Goal: Task Accomplishment & Management: Complete application form

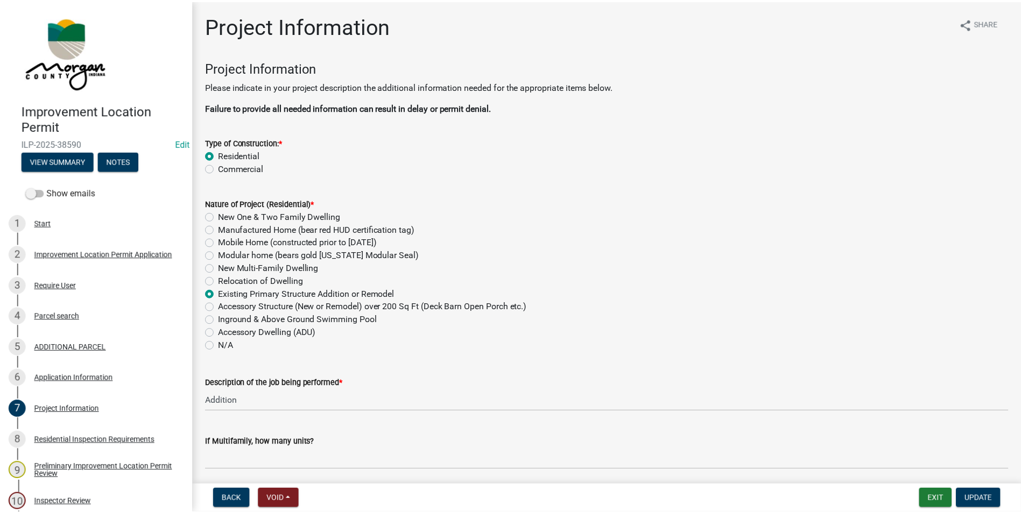
scroll to position [1937, 0]
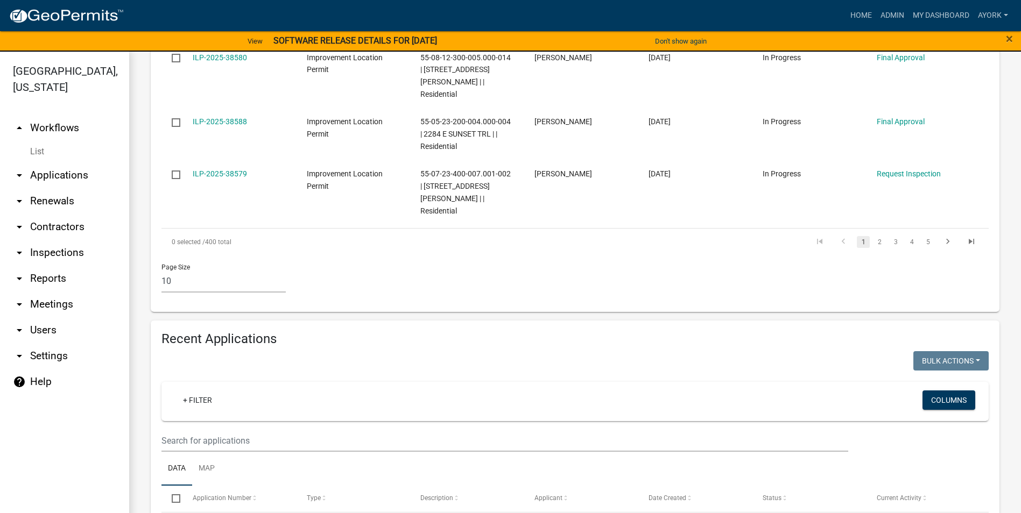
scroll to position [753, 0]
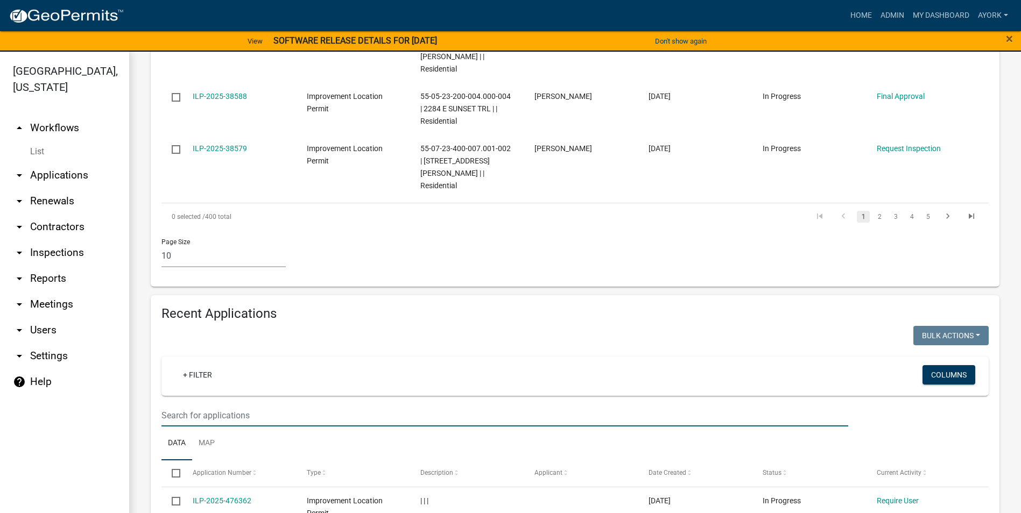
click at [214, 405] on input "text" at bounding box center [504, 416] width 687 height 22
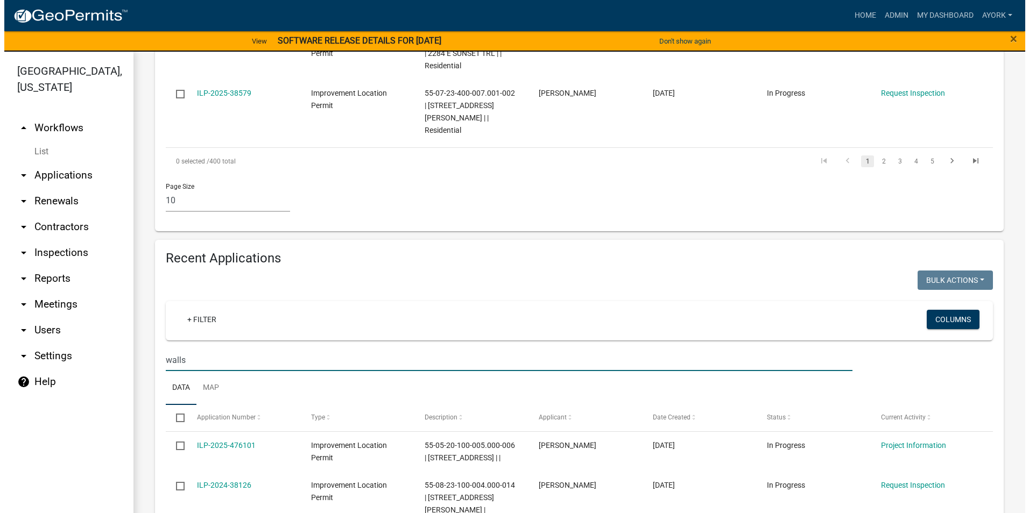
scroll to position [820, 0]
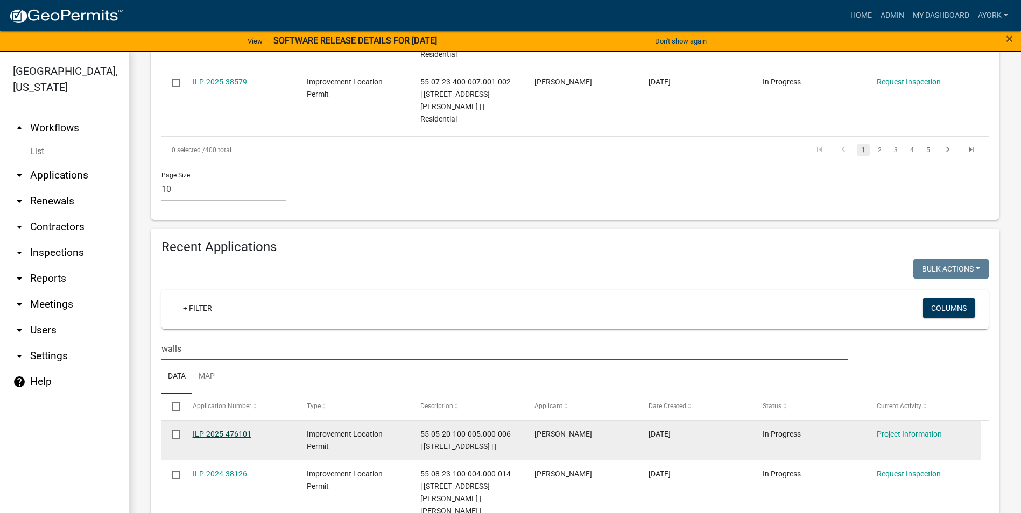
type input "walls"
click at [220, 430] on link "ILP-2025-476101" at bounding box center [222, 434] width 59 height 9
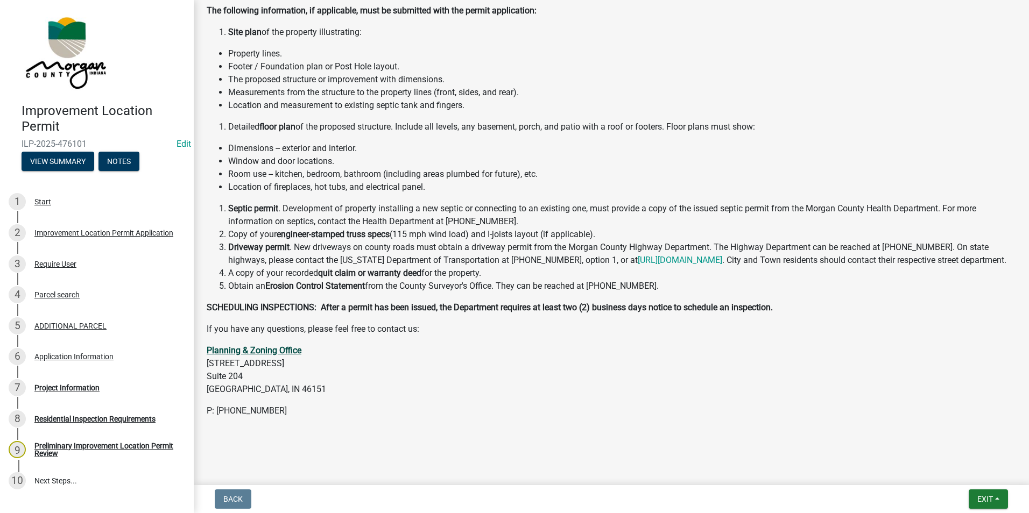
scroll to position [192, 0]
click at [76, 385] on div "Project Information" at bounding box center [66, 388] width 65 height 8
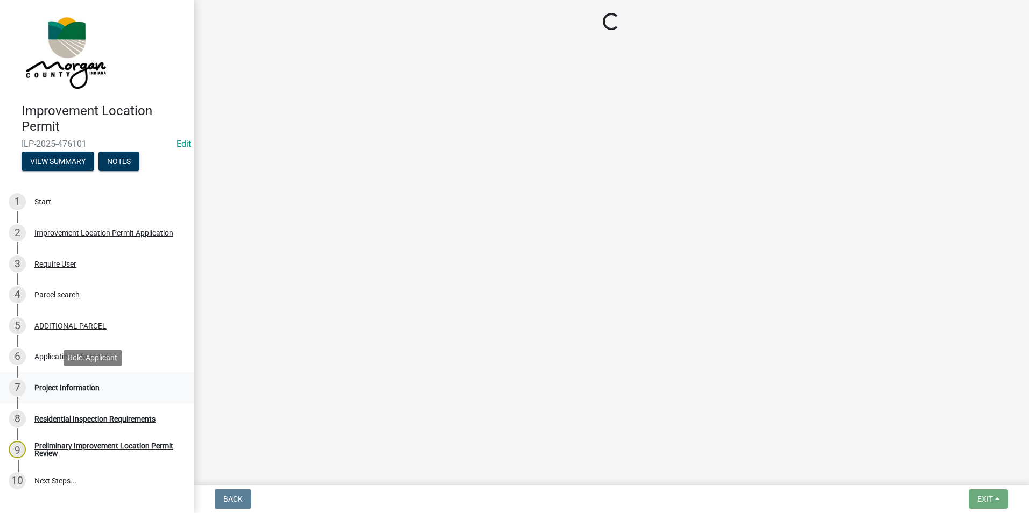
scroll to position [0, 0]
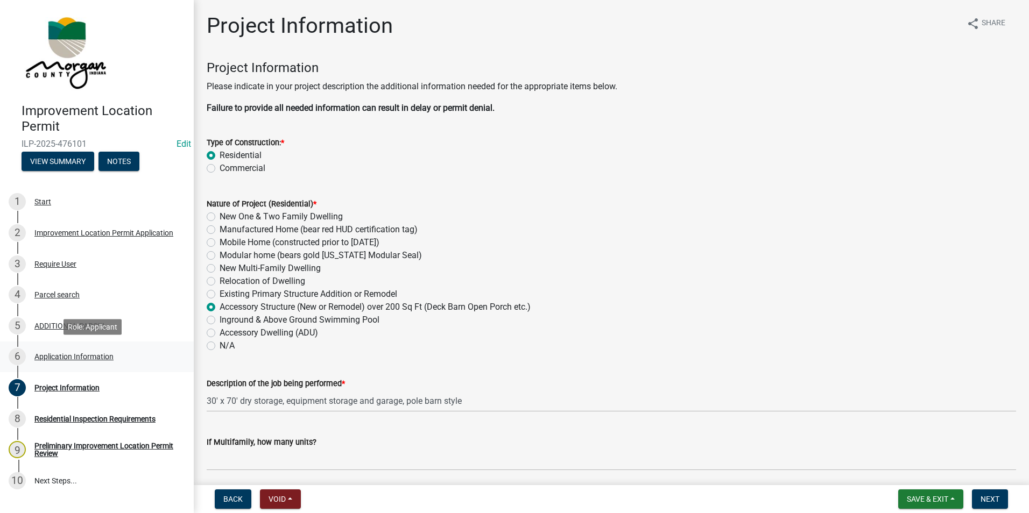
click at [64, 351] on div "6 Application Information" at bounding box center [93, 356] width 168 height 17
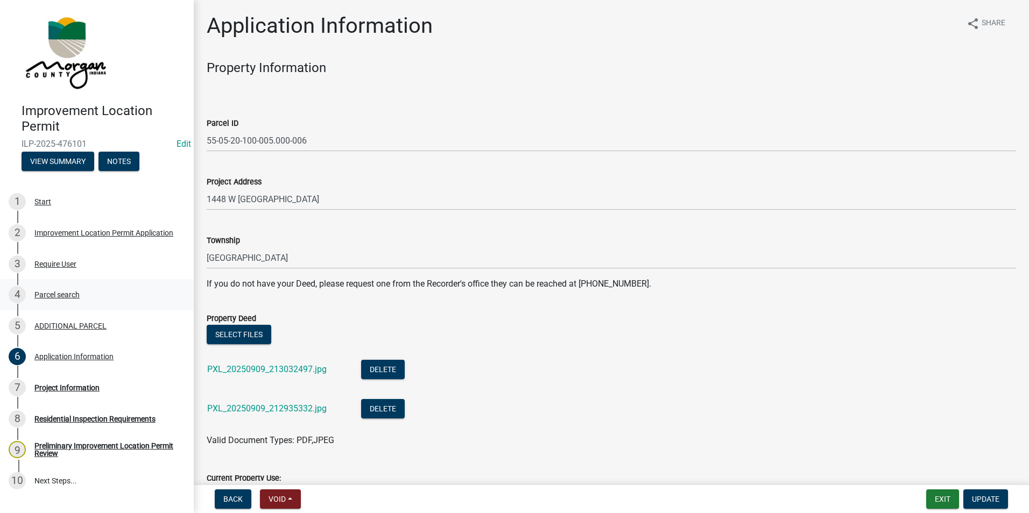
click at [56, 295] on div "Parcel search" at bounding box center [56, 295] width 45 height 8
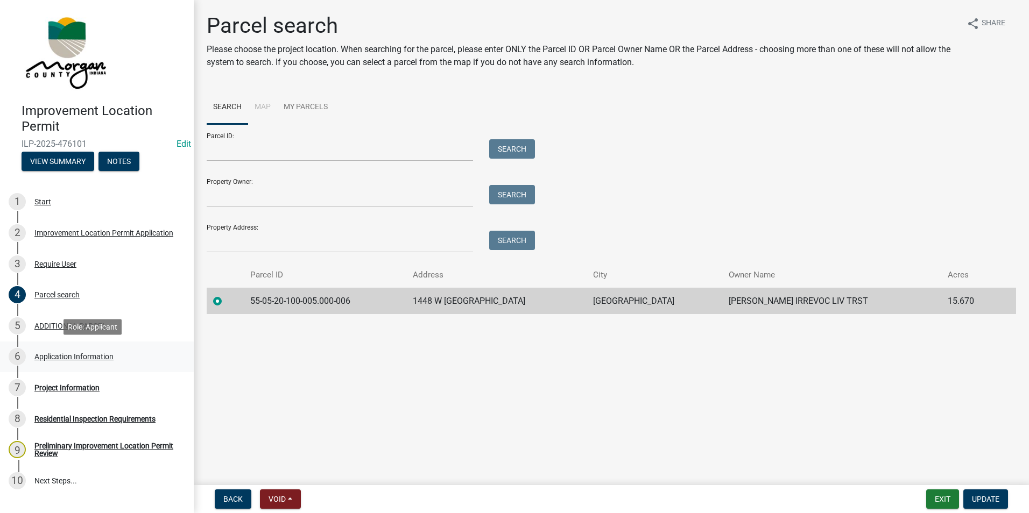
click at [69, 360] on div "Application Information" at bounding box center [73, 357] width 79 height 8
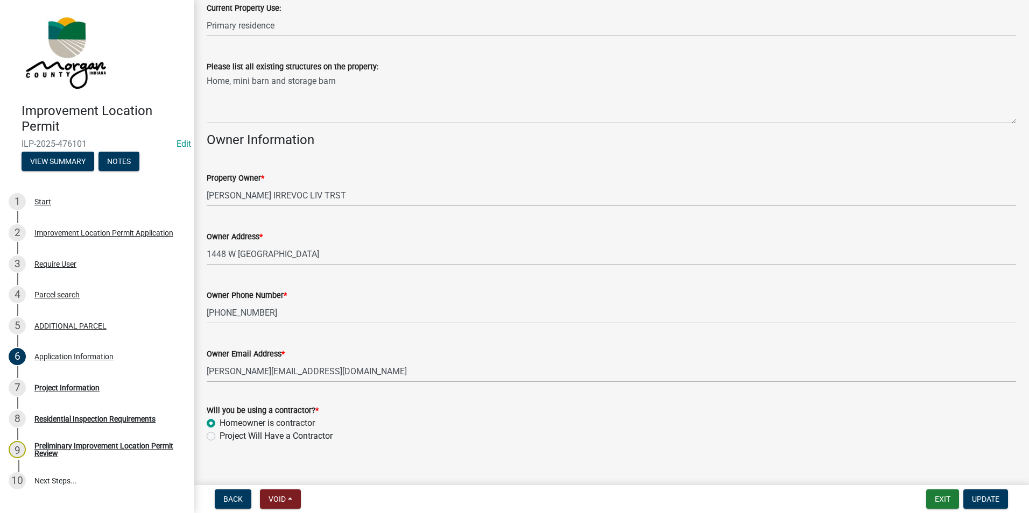
scroll to position [483, 0]
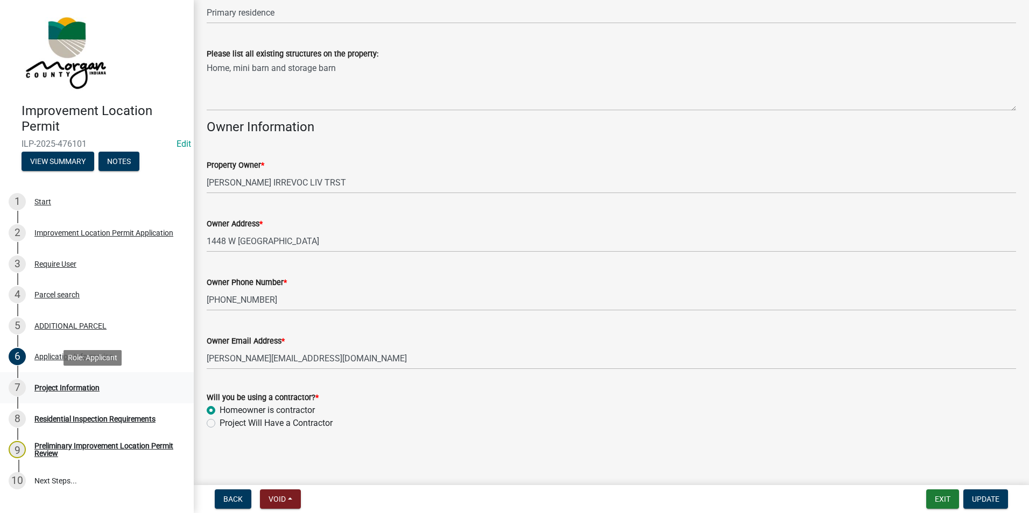
click at [46, 382] on div "7 Project Information" at bounding box center [93, 387] width 168 height 17
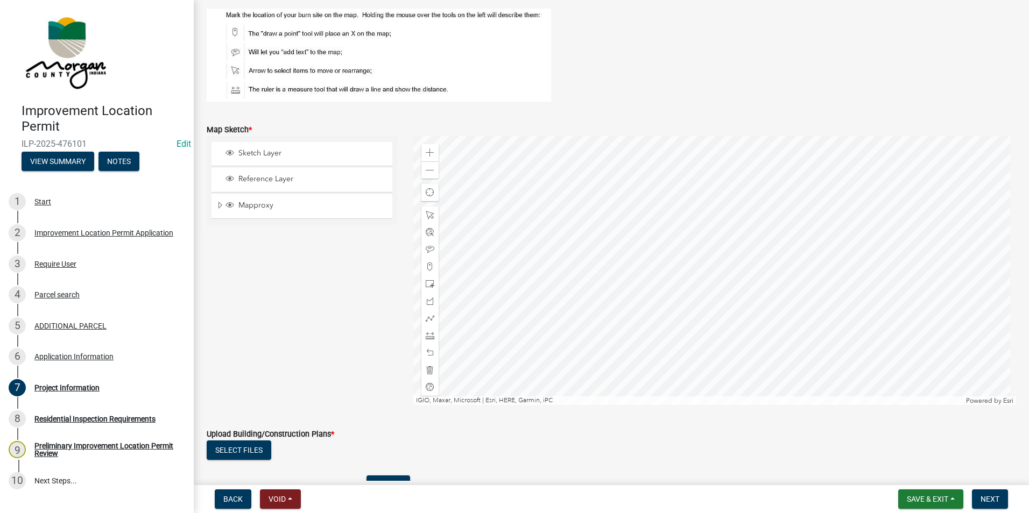
scroll to position [1775, 0]
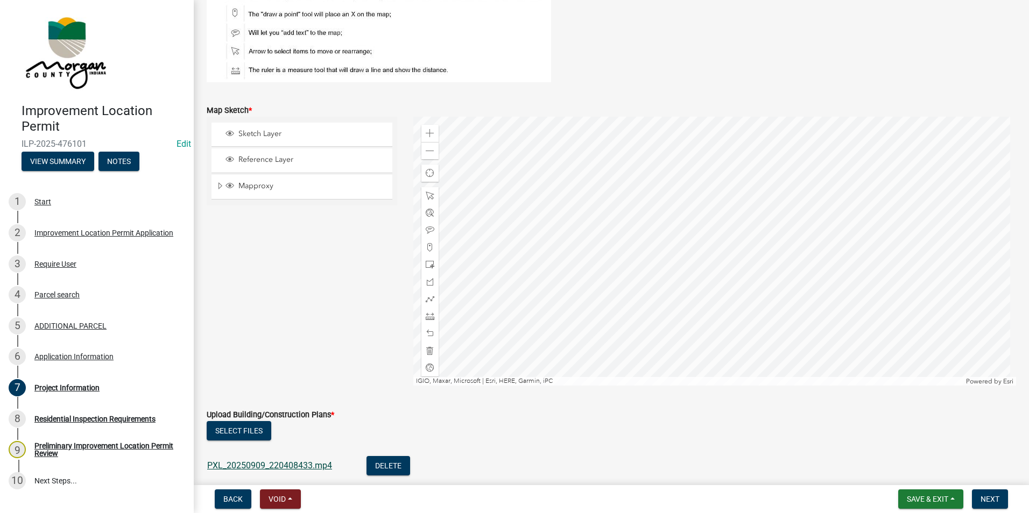
click at [287, 465] on link "PXL_20250909_220408433.mp4" at bounding box center [269, 466] width 125 height 10
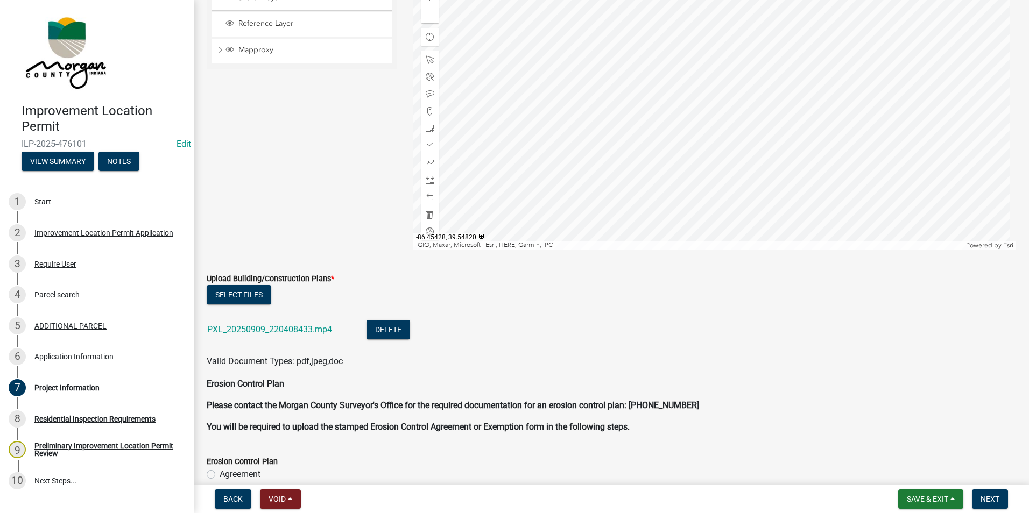
scroll to position [1901, 0]
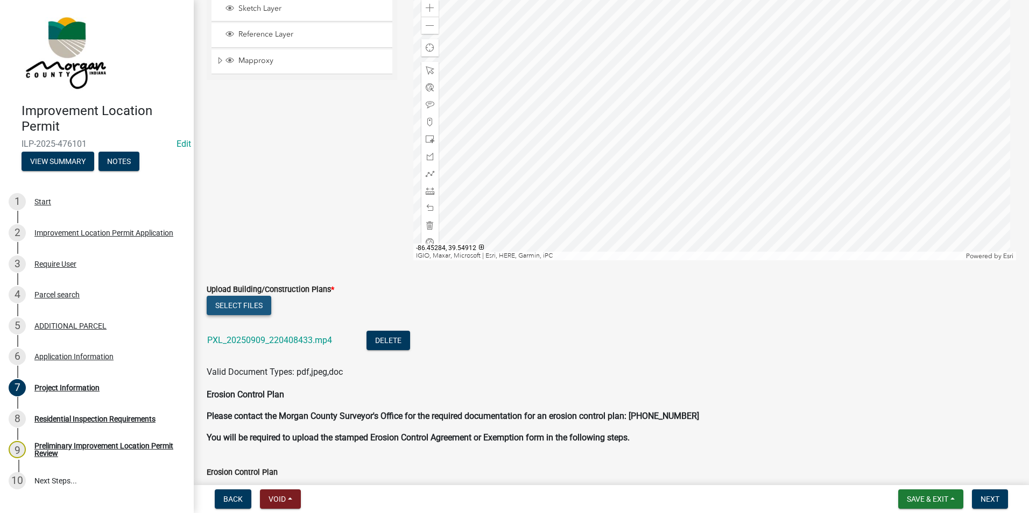
click at [247, 298] on button "Select files" at bounding box center [239, 305] width 65 height 19
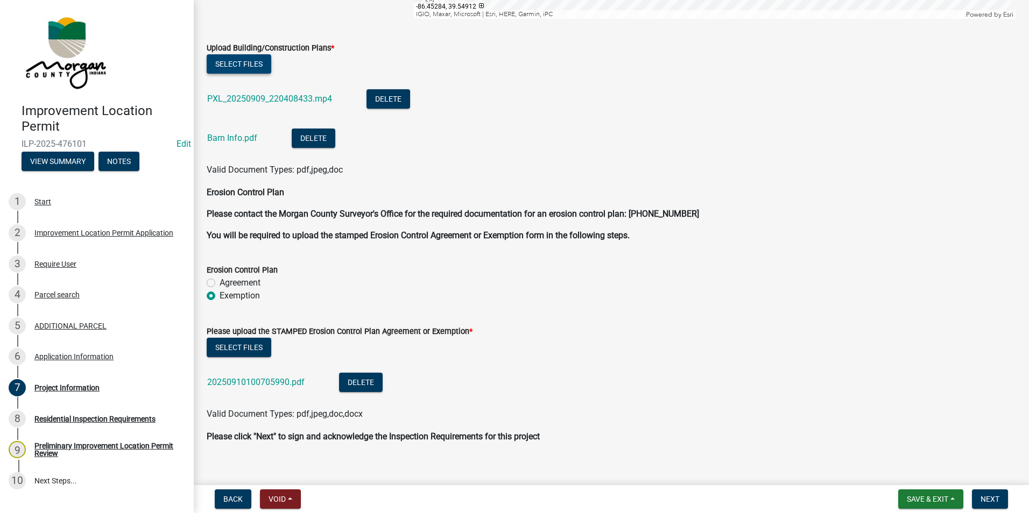
scroll to position [2155, 0]
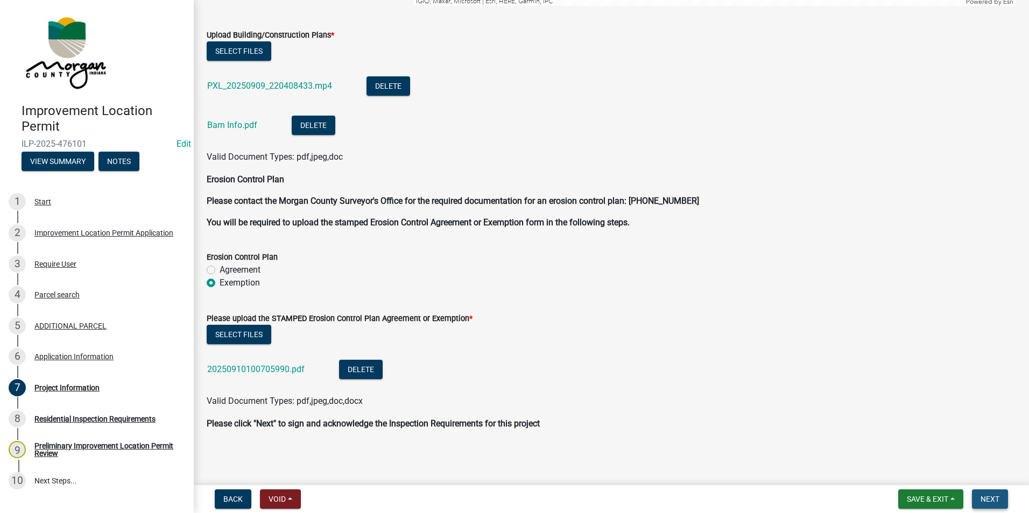
click at [1000, 501] on button "Next" at bounding box center [990, 499] width 36 height 19
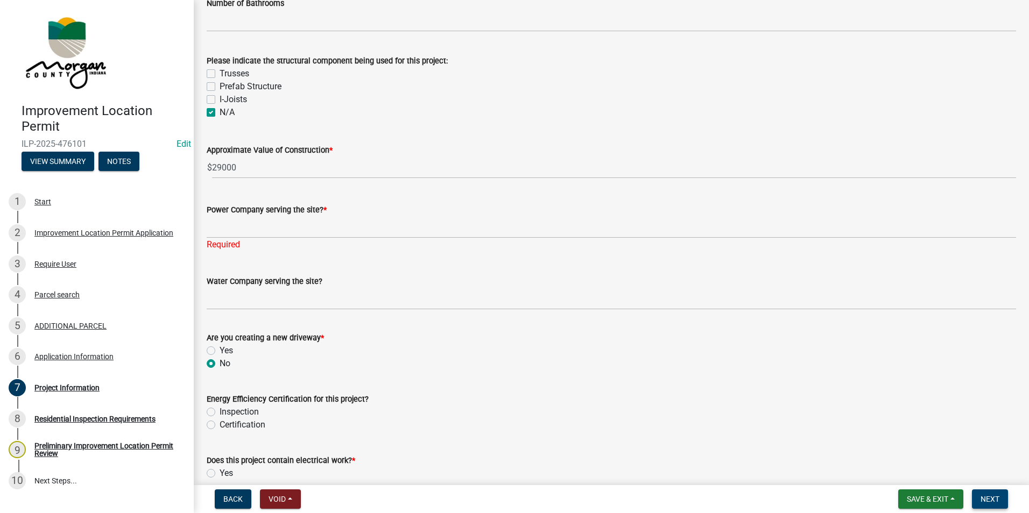
scroll to position [985, 0]
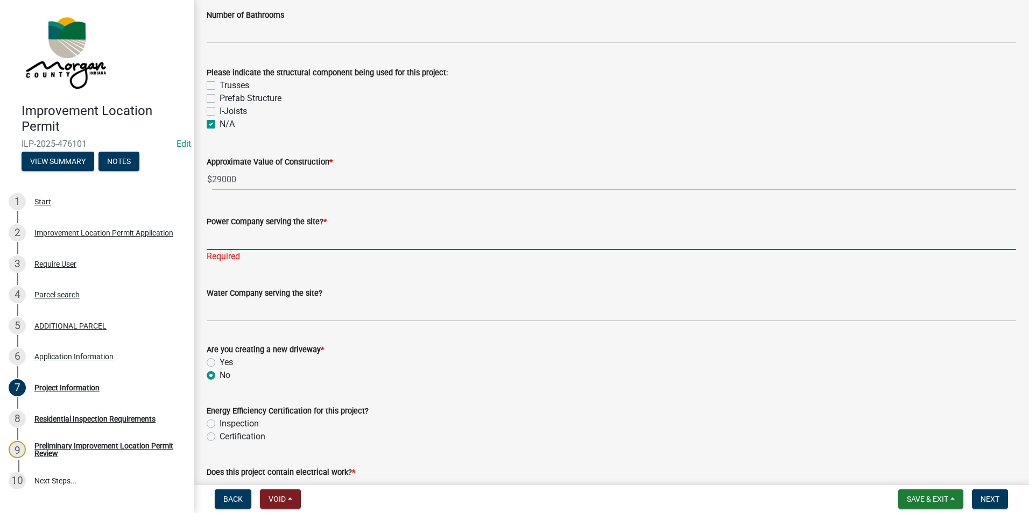
click at [288, 235] on input "Power Company serving the site? *" at bounding box center [611, 239] width 809 height 22
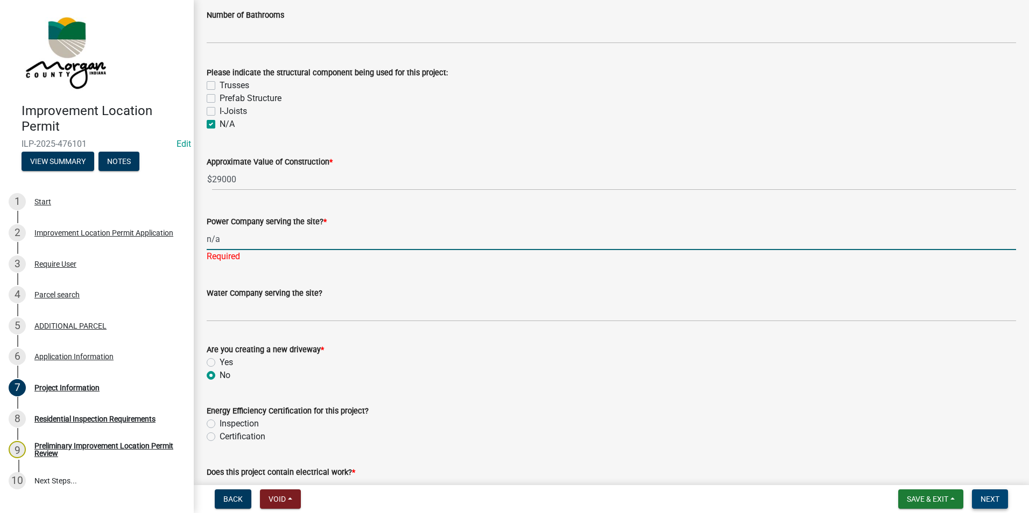
type input "n/a"
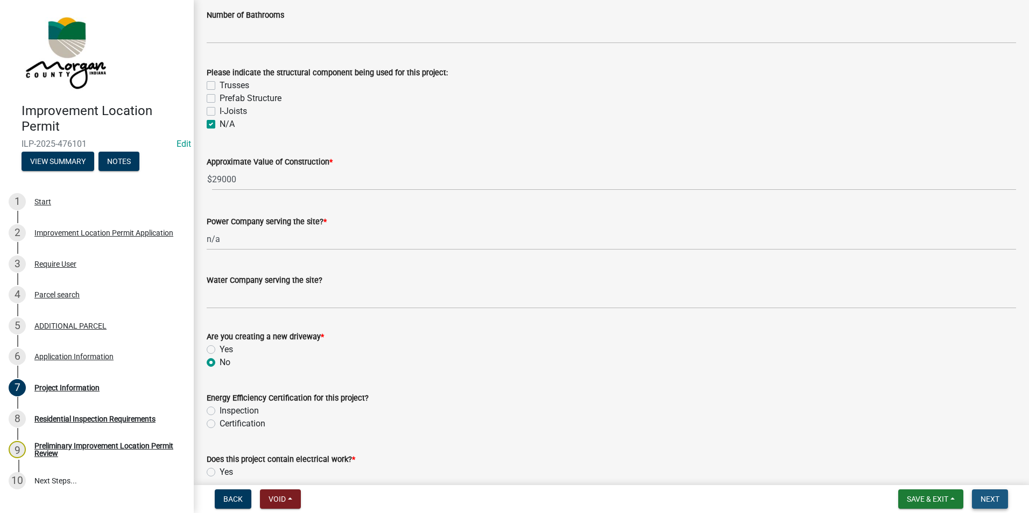
click at [994, 497] on span "Next" at bounding box center [989, 499] width 19 height 9
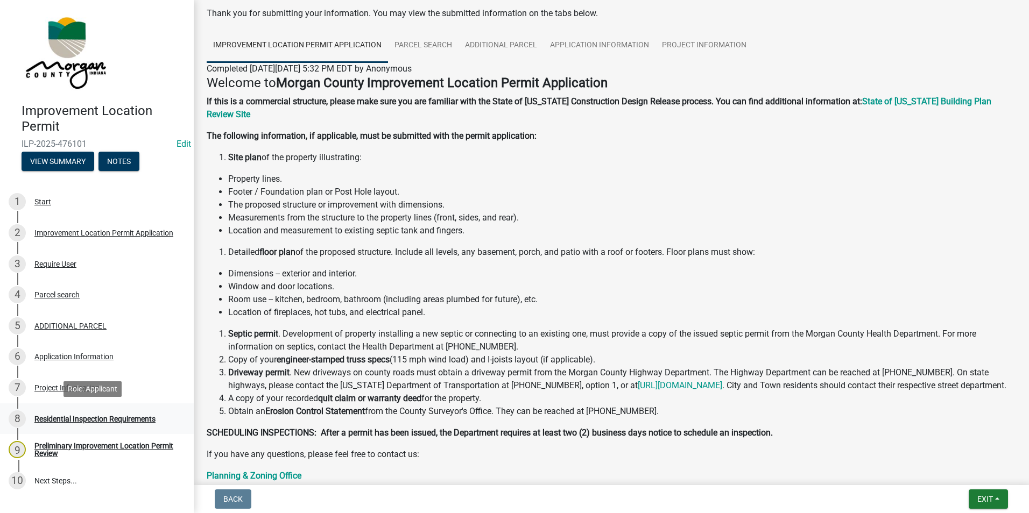
scroll to position [161, 0]
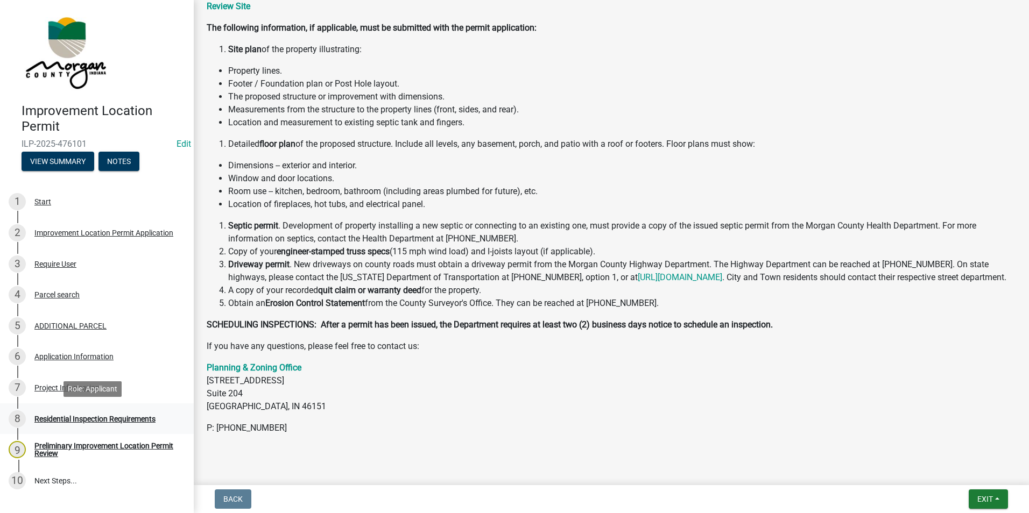
click at [118, 420] on div "Residential Inspection Requirements" at bounding box center [94, 419] width 121 height 8
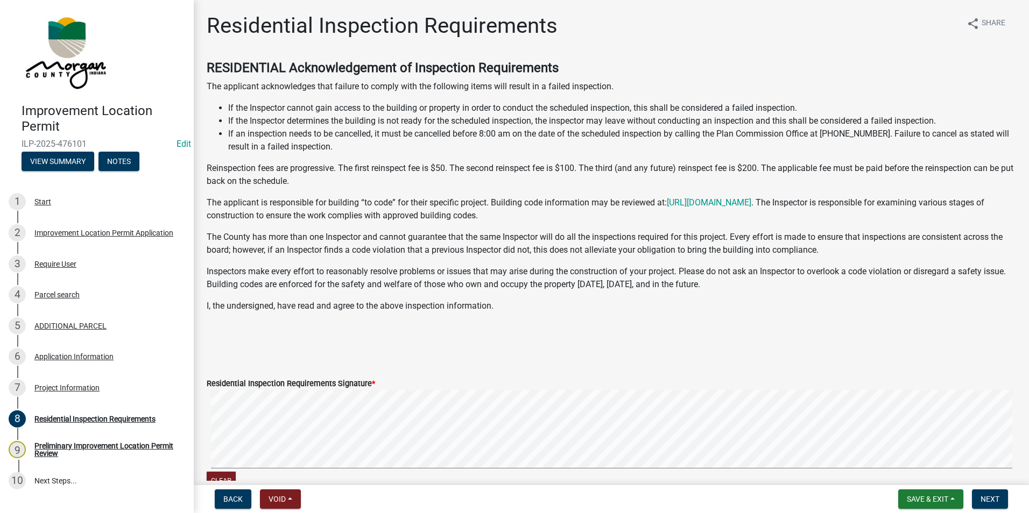
scroll to position [54, 0]
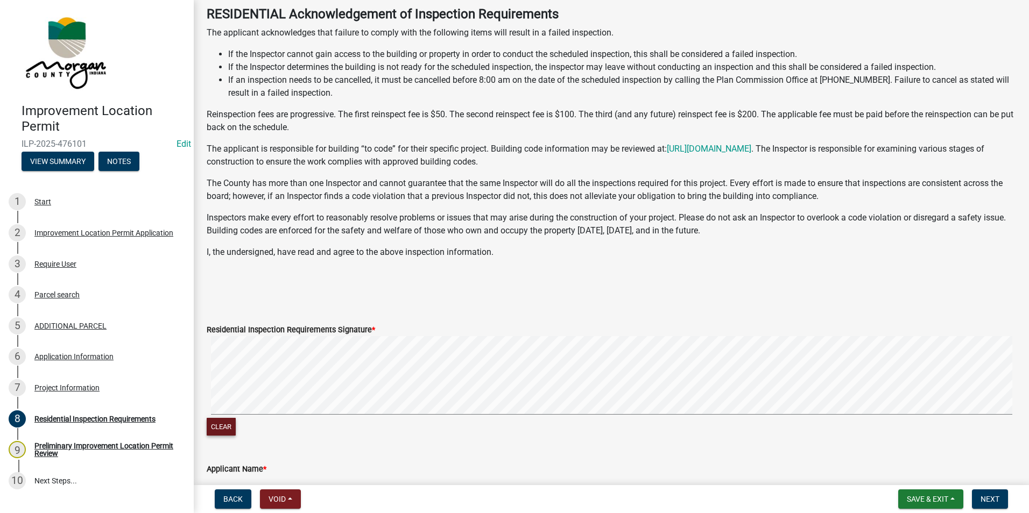
click at [227, 428] on button "Clear" at bounding box center [221, 427] width 29 height 18
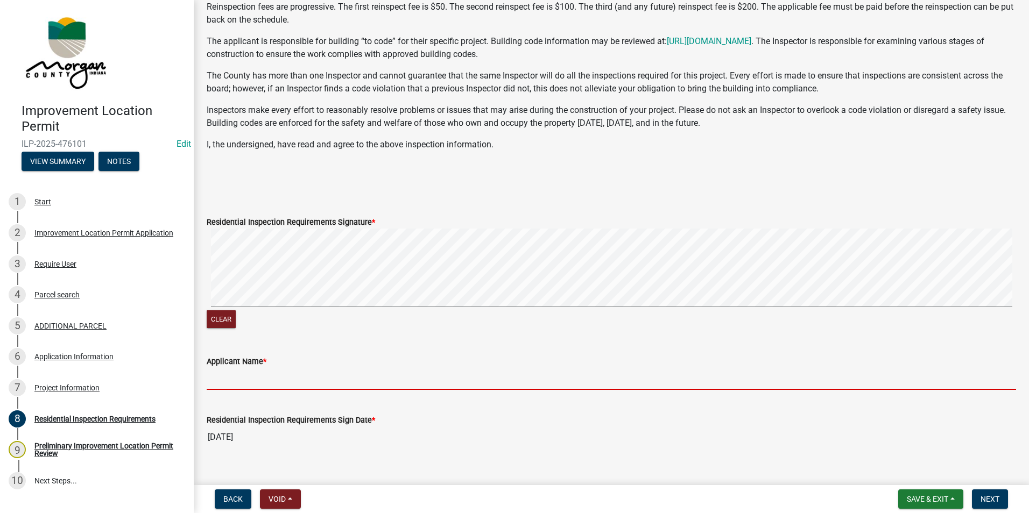
click at [341, 378] on input "Applicant Name *" at bounding box center [611, 379] width 809 height 22
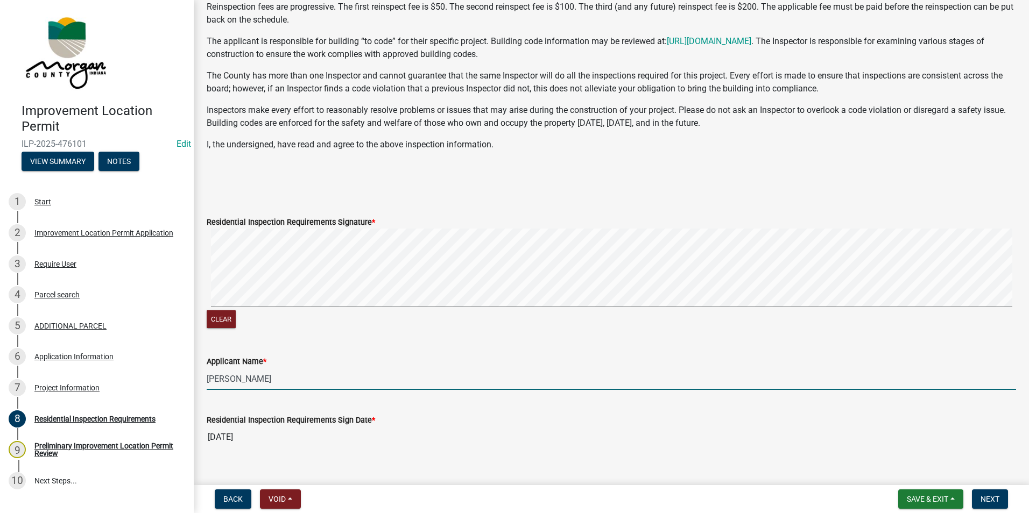
click at [233, 376] on input "[PERSON_NAME]" at bounding box center [611, 379] width 809 height 22
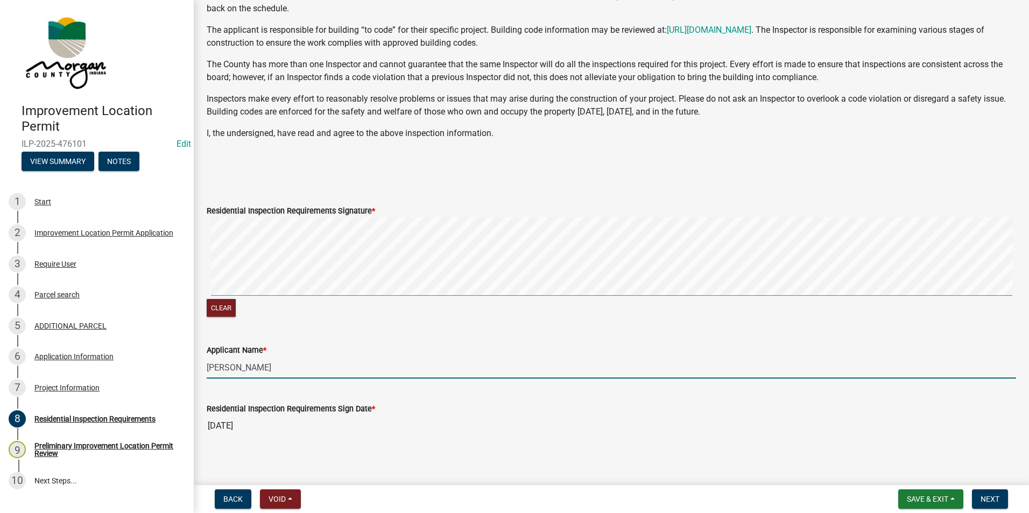
scroll to position [179, 0]
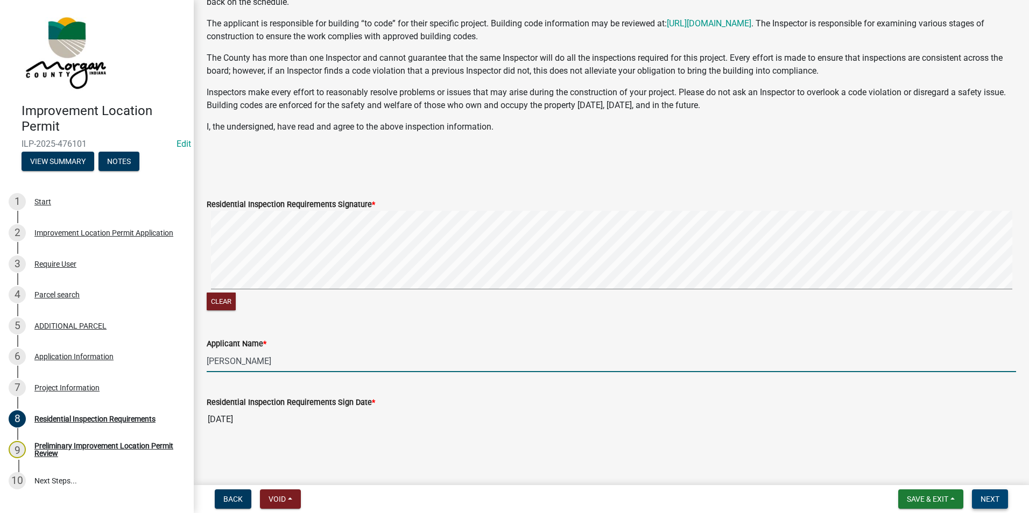
type input "[PERSON_NAME]"
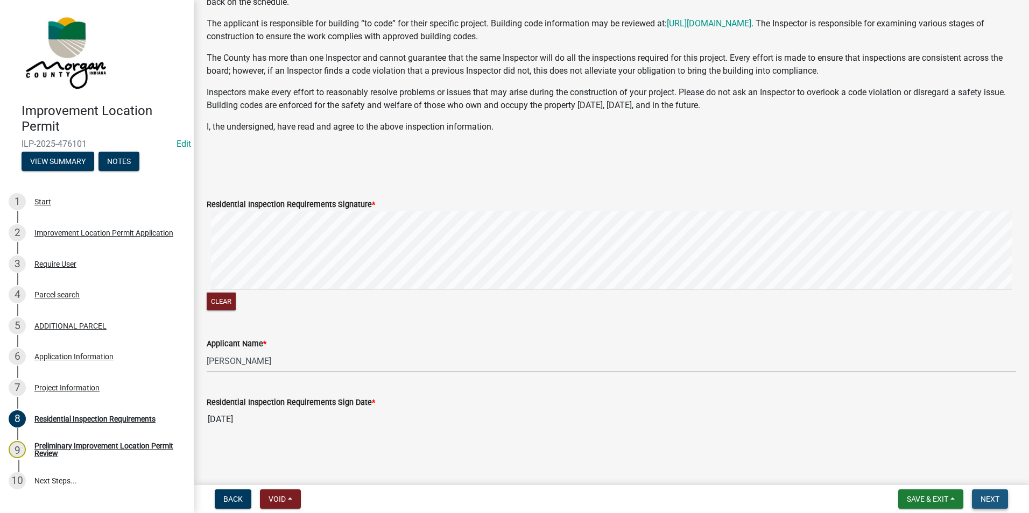
click at [999, 499] on button "Next" at bounding box center [990, 499] width 36 height 19
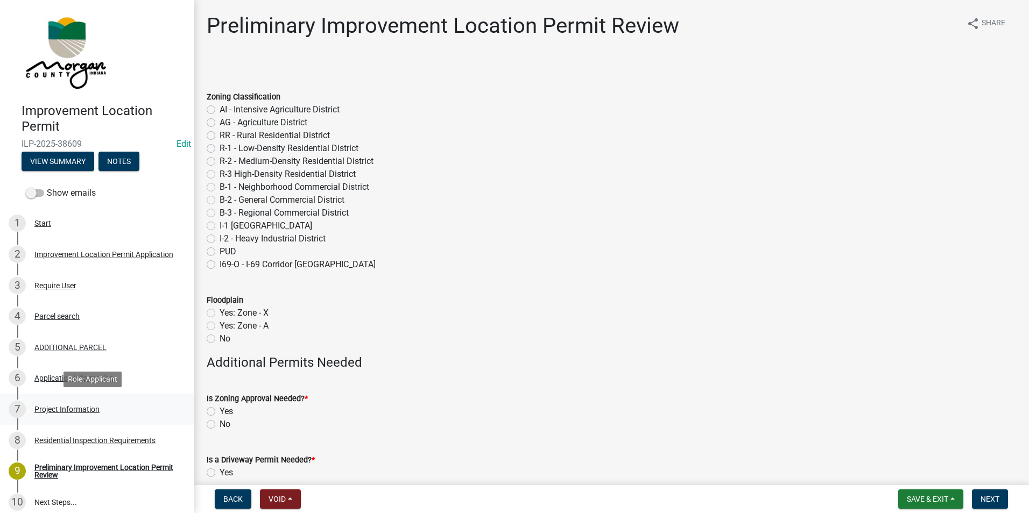
click at [56, 412] on div "Project Information" at bounding box center [66, 410] width 65 height 8
